Goal: Information Seeking & Learning: Compare options

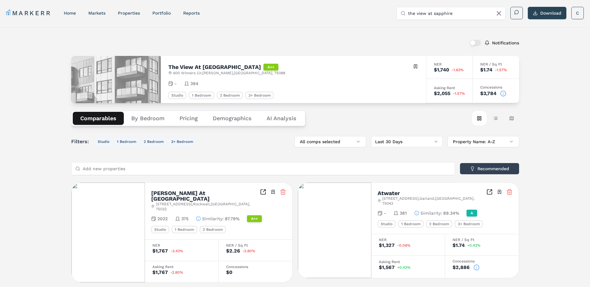
scroll to position [2, 0]
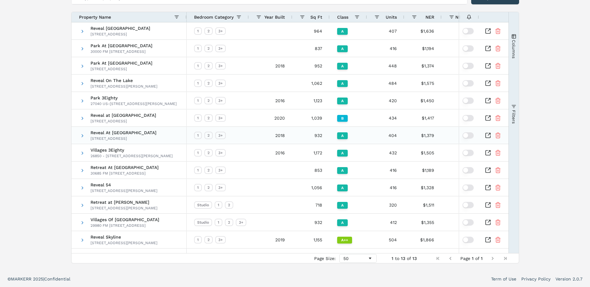
scroll to position [69, 0]
click at [489, 65] on icon "Inspect Comparable" at bounding box center [489, 64] width 2 height 2
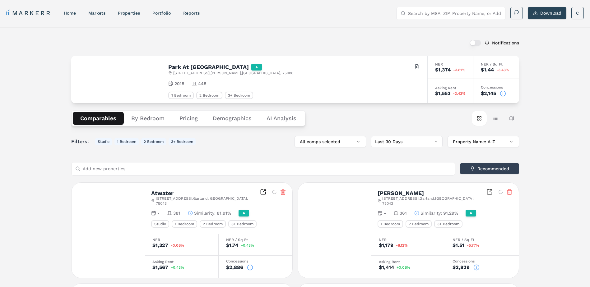
click at [151, 115] on button "By Bedroom" at bounding box center [148, 118] width 48 height 13
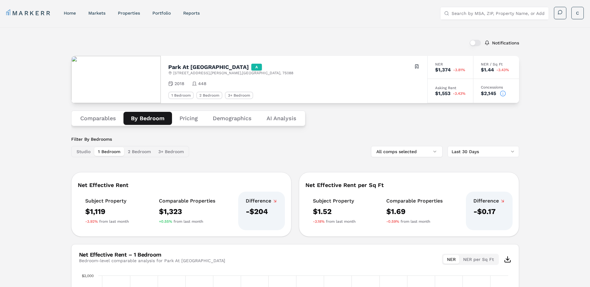
click at [138, 151] on button "2 Bedroom" at bounding box center [139, 151] width 30 height 9
click at [101, 120] on button "Comparables" at bounding box center [98, 118] width 51 height 13
